Goal: Navigation & Orientation: Go to known website

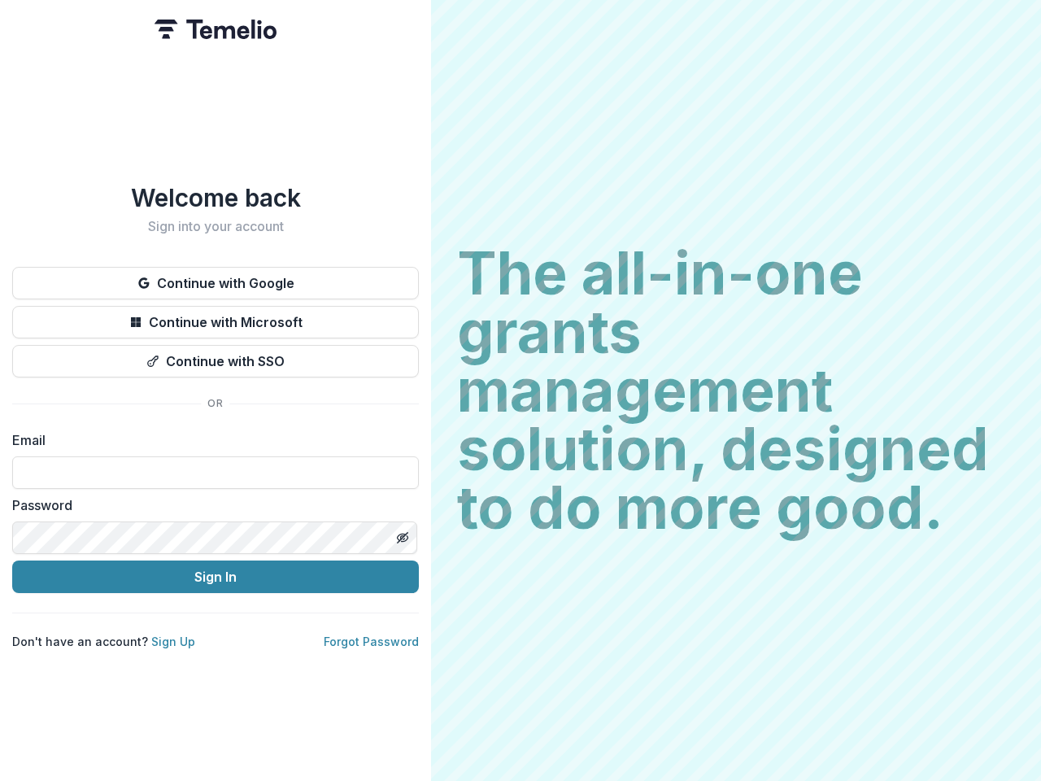
click at [520, 390] on h2 "The all-in-one grants management solution, designed to do more good." at bounding box center [736, 390] width 558 height 293
click at [216, 276] on button "Continue with Google" at bounding box center [215, 283] width 407 height 33
click at [216, 316] on button "Continue with Microsoft" at bounding box center [215, 322] width 407 height 33
click at [216, 355] on button "Continue with SSO" at bounding box center [215, 361] width 407 height 33
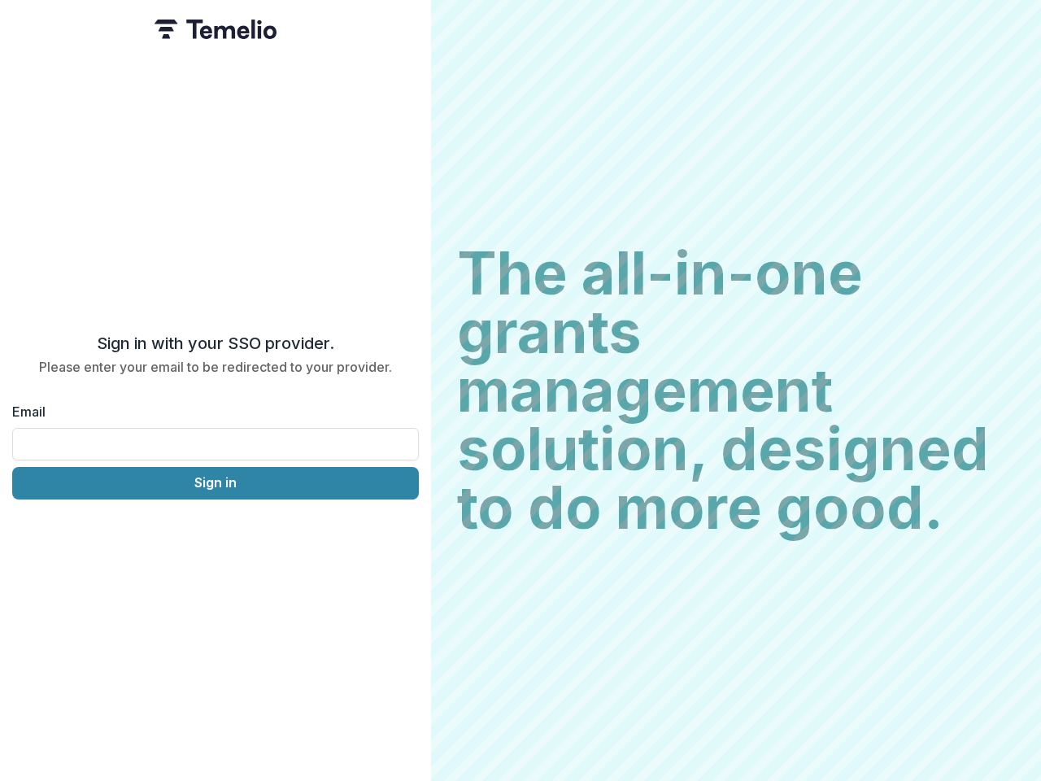
click at [402, 531] on div "Sign in with your SSO provider. Please enter your email to be redirected to you…" at bounding box center [215, 390] width 431 height 781
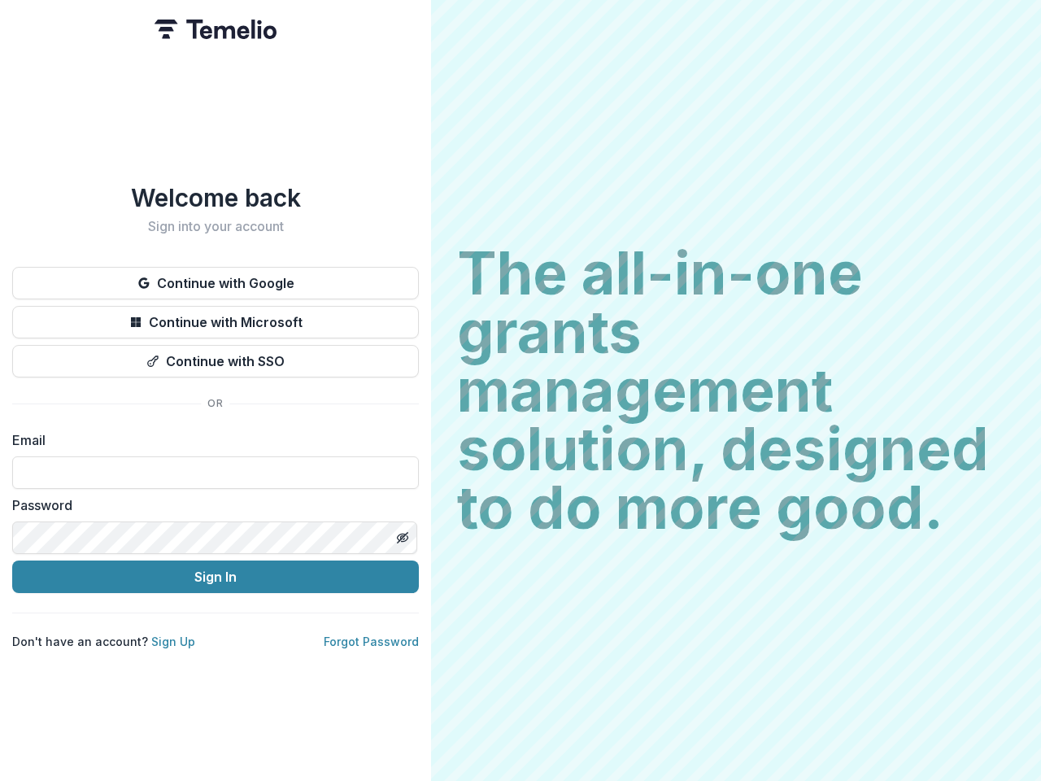
click at [520, 390] on h2 "The all-in-one grants management solution, designed to do more good." at bounding box center [736, 390] width 558 height 293
click at [216, 276] on button "Continue with Google" at bounding box center [215, 283] width 407 height 33
click at [216, 316] on button "Continue with Microsoft" at bounding box center [215, 322] width 407 height 33
click at [216, 355] on button "Continue with SSO" at bounding box center [215, 361] width 407 height 33
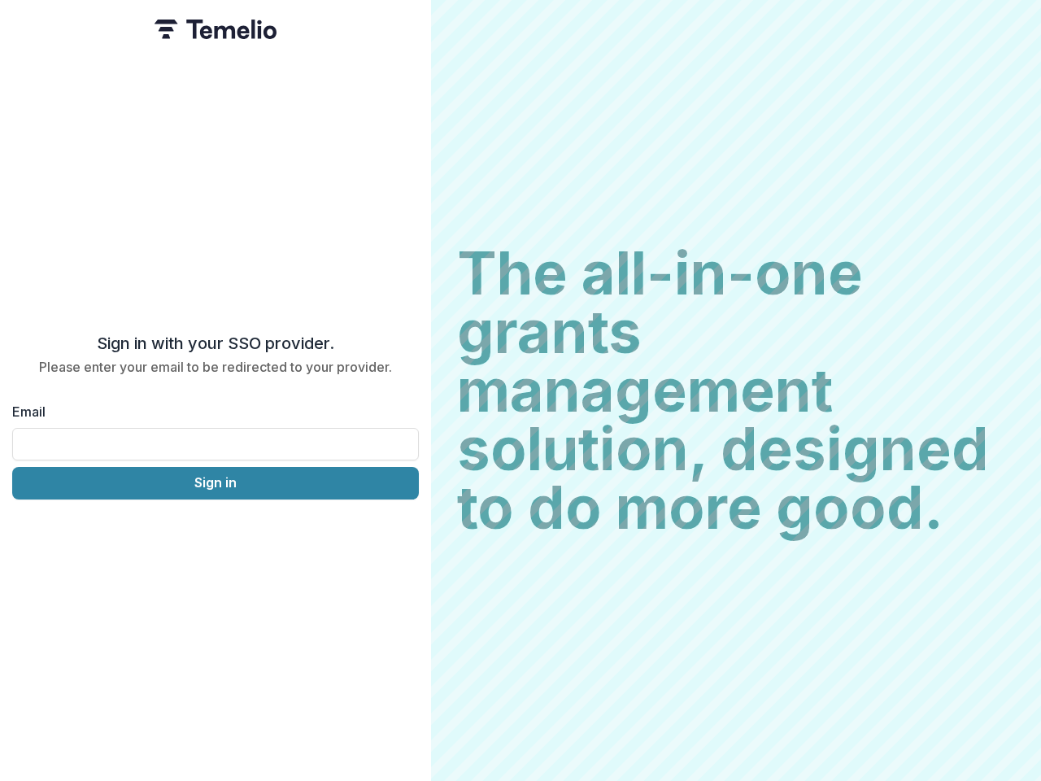
click at [402, 531] on div "Sign in with your SSO provider. Please enter your email to be redirected to you…" at bounding box center [215, 390] width 431 height 781
